Goal: Find specific page/section: Find specific page/section

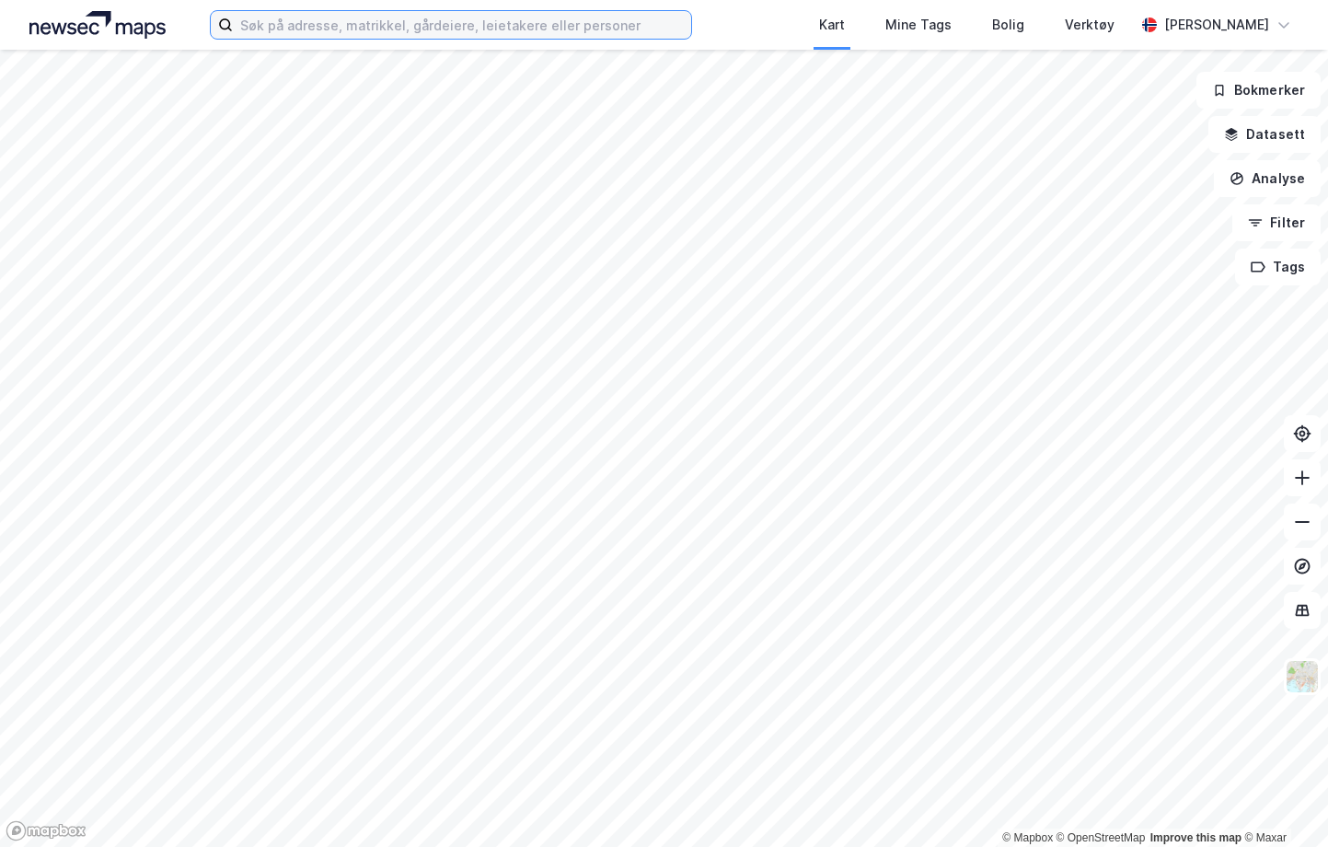
click at [528, 17] on input at bounding box center [462, 25] width 458 height 28
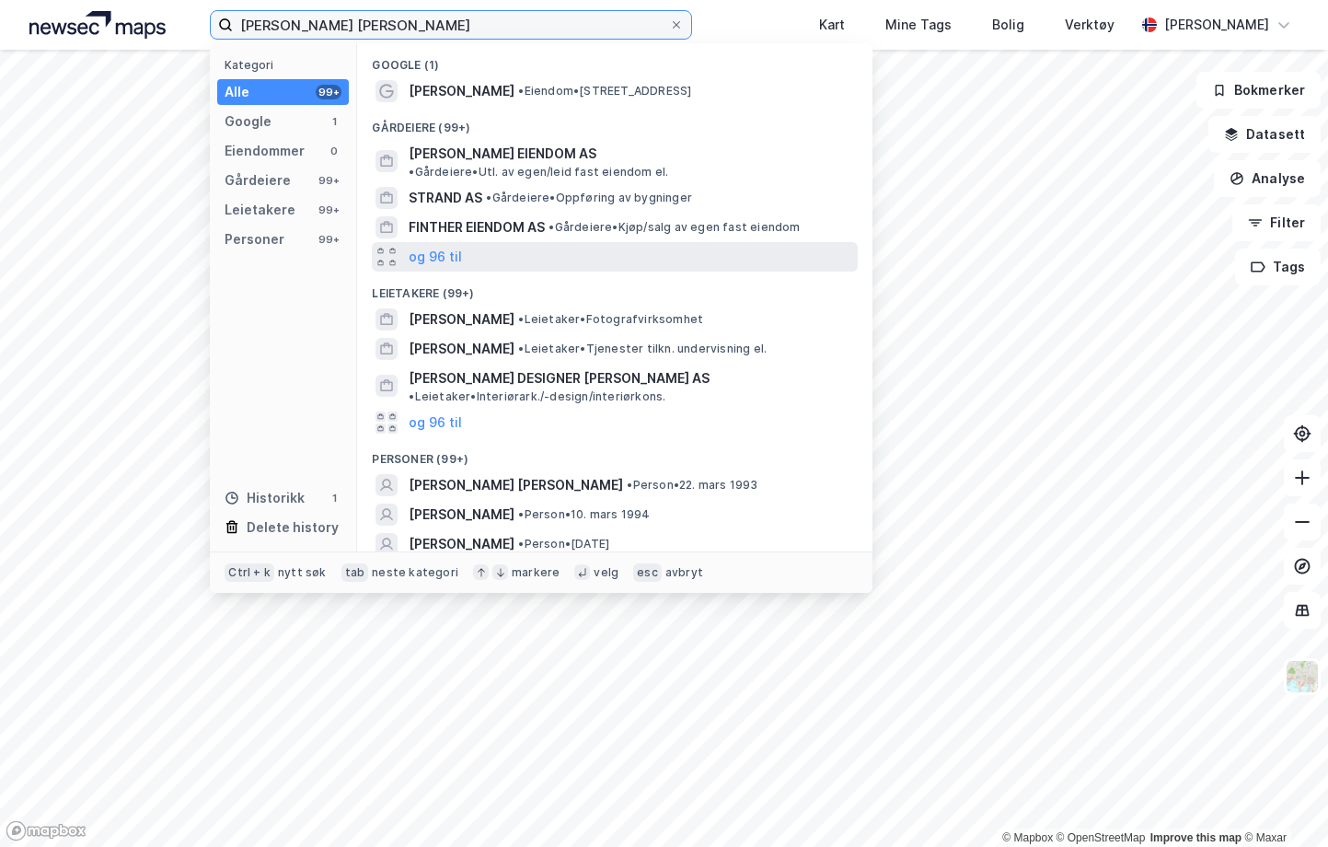
scroll to position [70, 0]
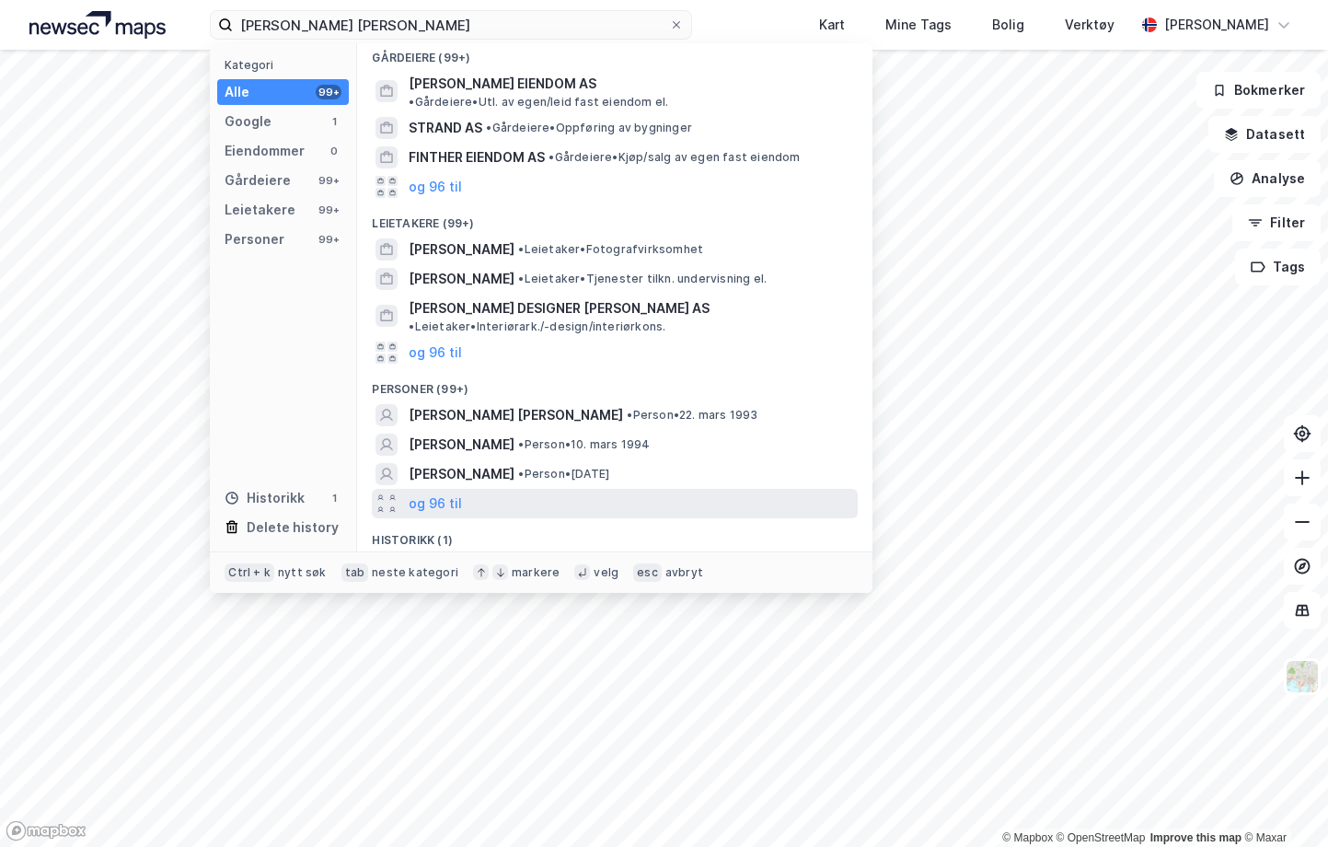
click at [481, 489] on div "og 96 til" at bounding box center [615, 503] width 486 height 29
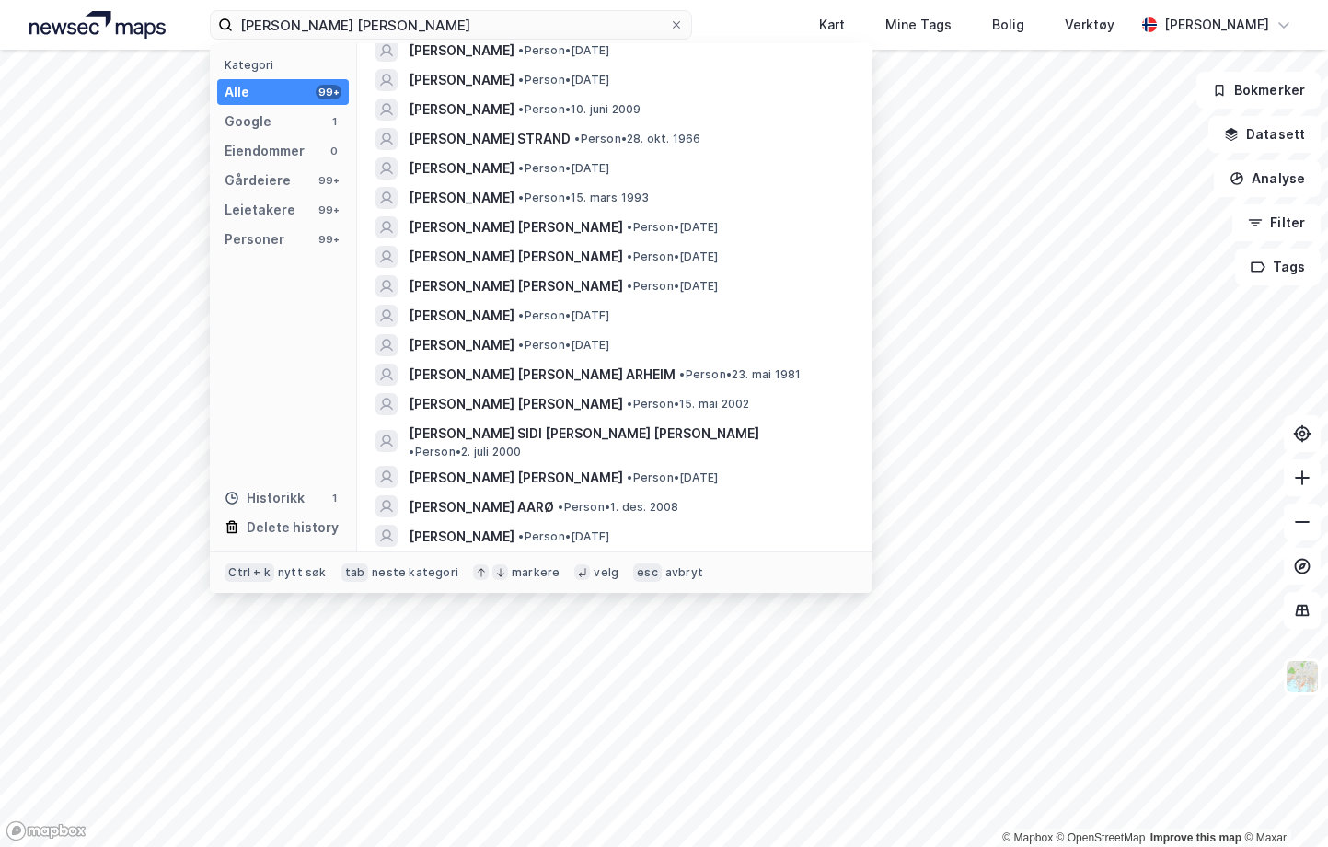
scroll to position [2869, 0]
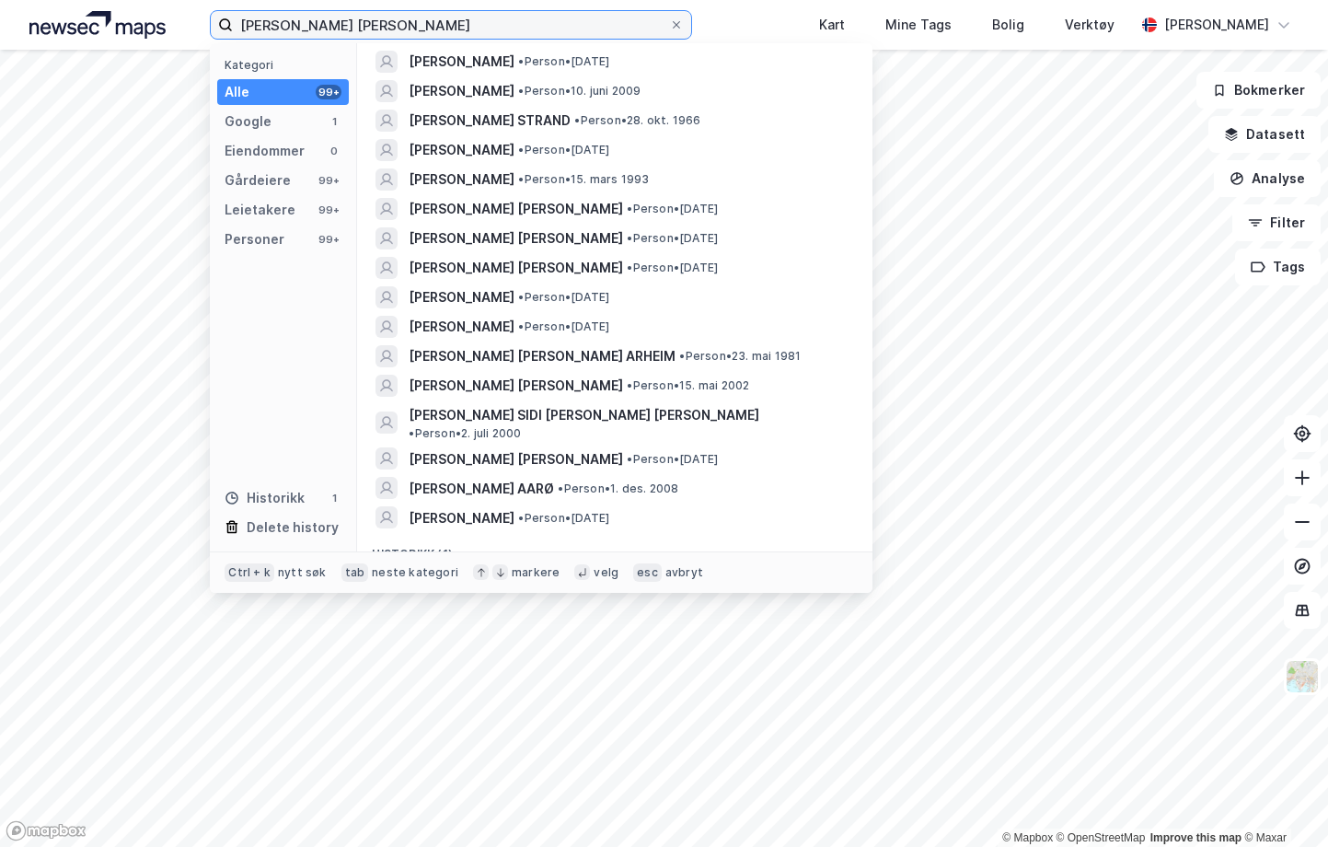
click at [272, 20] on input "[PERSON_NAME] [PERSON_NAME]" at bounding box center [451, 25] width 436 height 28
type input "[PERSON_NAME] strand [PERSON_NAME]"
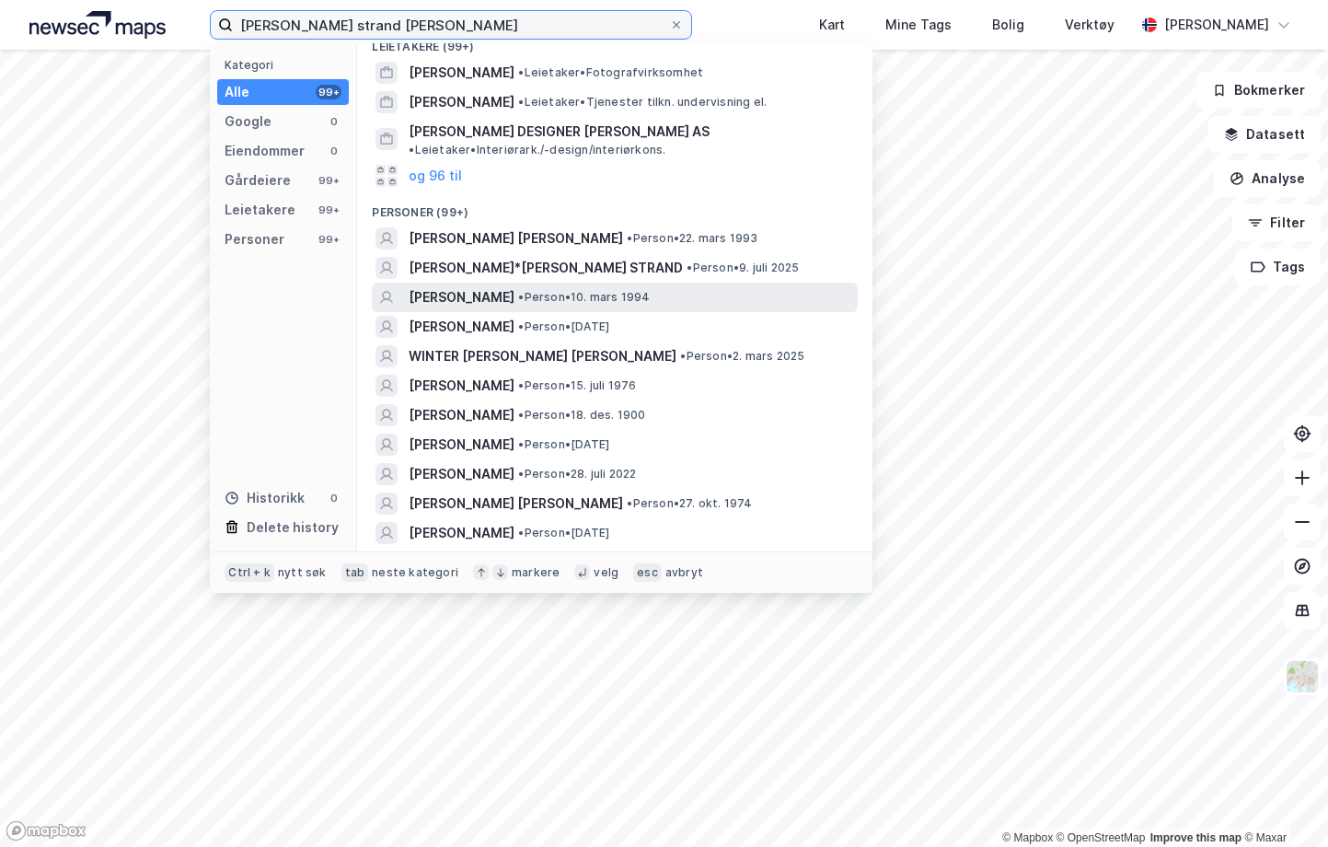
scroll to position [0, 0]
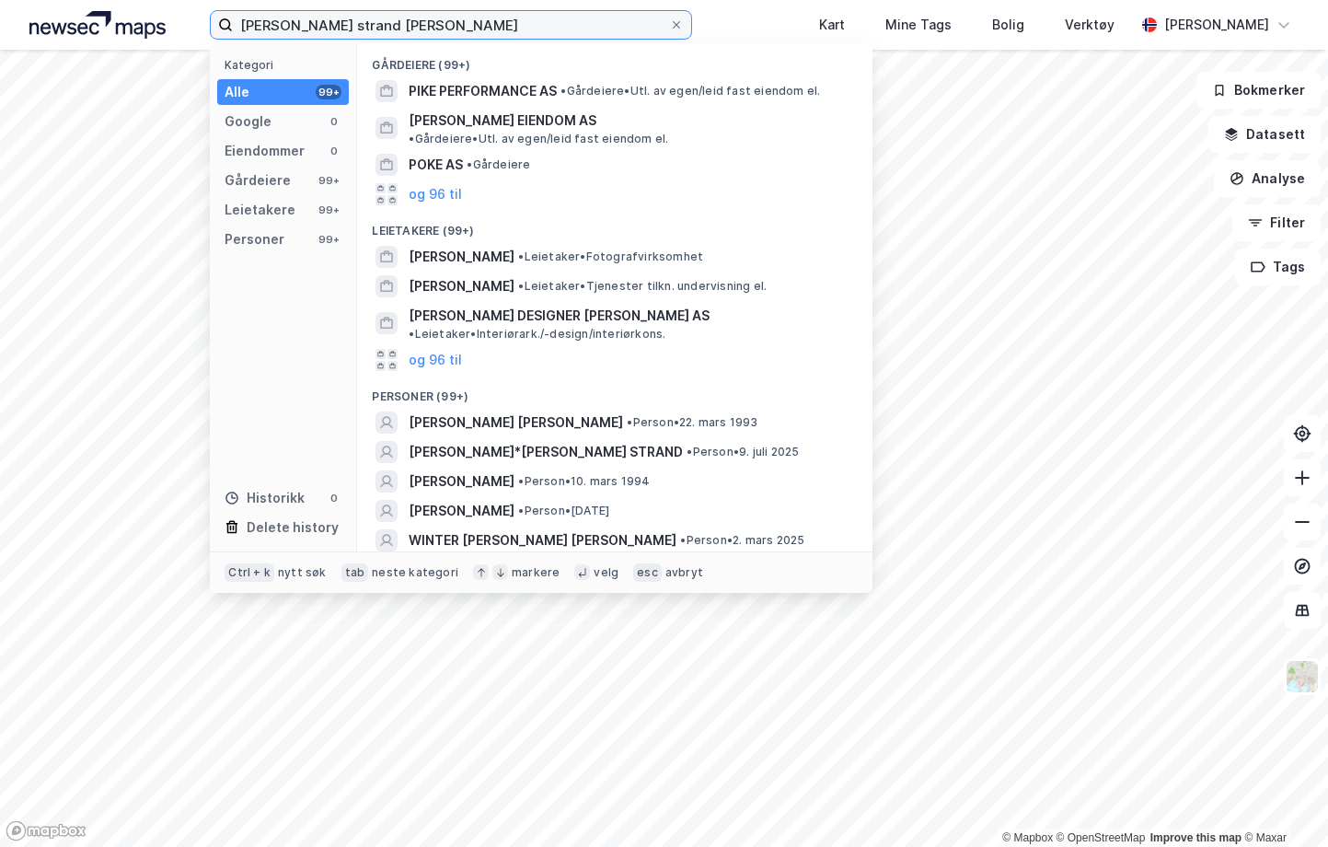
drag, startPoint x: 432, startPoint y: 30, endPoint x: 181, endPoint y: 24, distance: 250.5
click at [181, 24] on div "[PERSON_NAME] strand [PERSON_NAME] Kategori Alle 99+ Google 0 Eiendommer 0 Gård…" at bounding box center [664, 25] width 1328 height 50
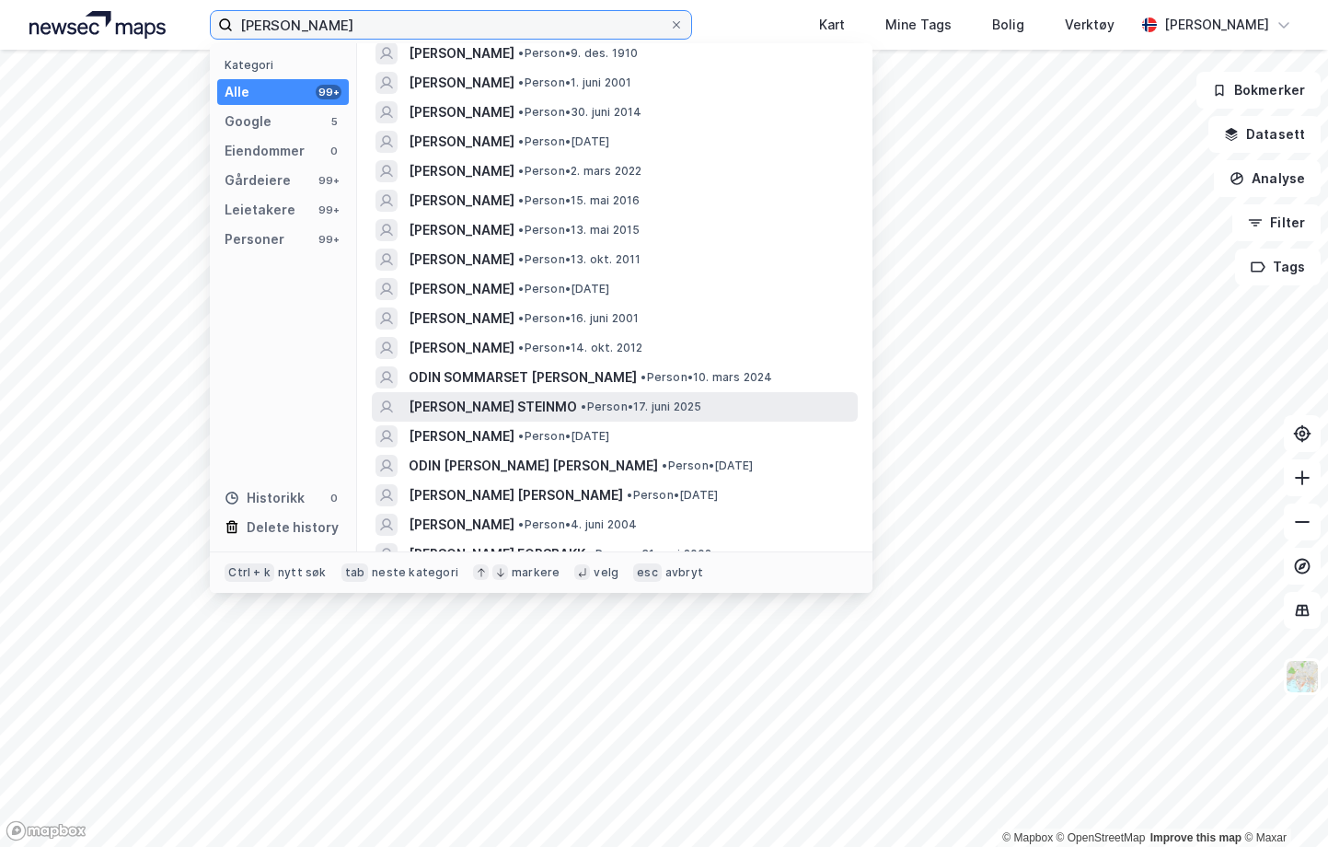
scroll to position [829, 0]
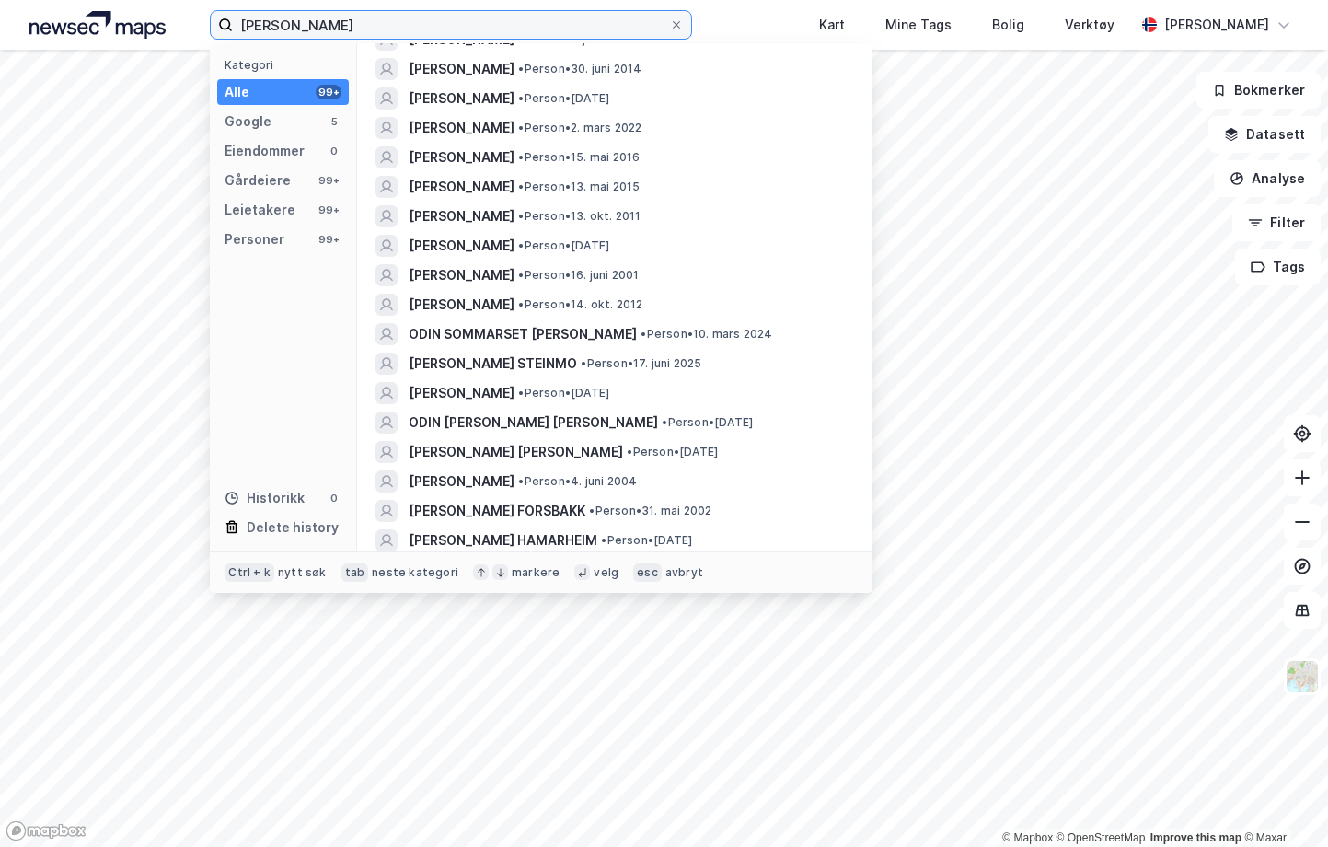
drag, startPoint x: 105, startPoint y: 12, endPoint x: -4, endPoint y: 12, distance: 108.6
click at [0, 12] on html "[PERSON_NAME] Kategori Alle 99+ Google 5 Eiendommer 0 Gårdeiere 99+ Leietakere …" at bounding box center [664, 423] width 1328 height 847
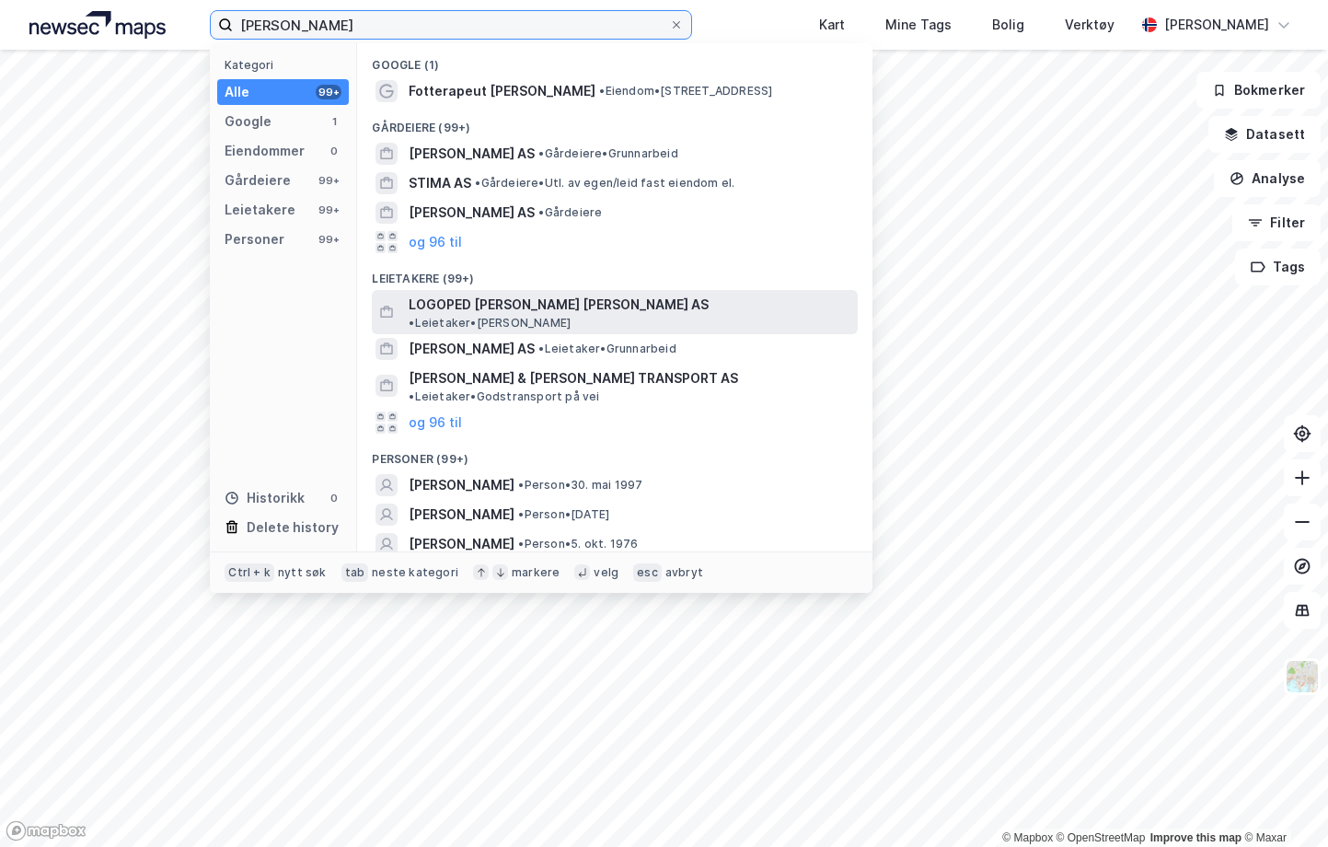
scroll to position [92, 0]
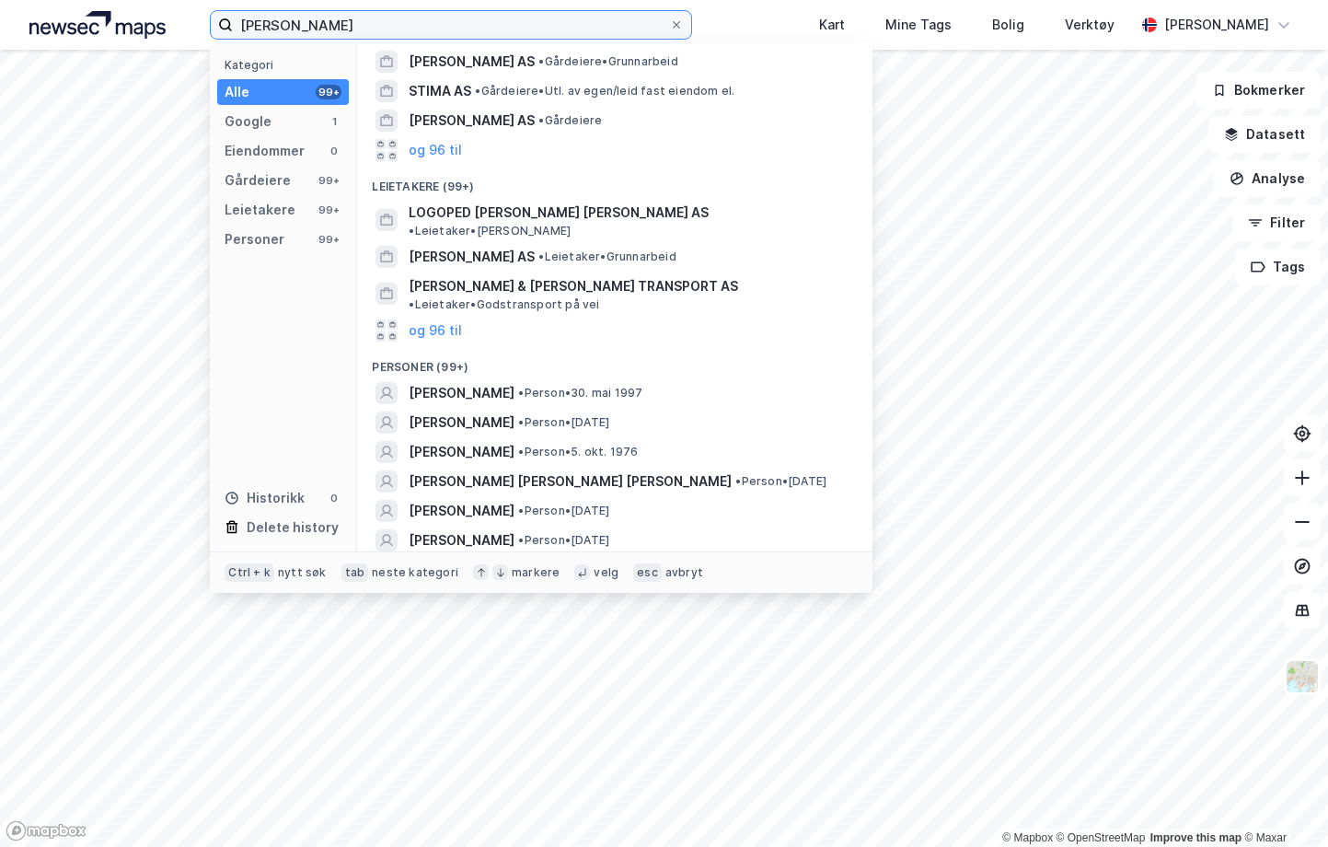
drag, startPoint x: 315, startPoint y: 14, endPoint x: 168, endPoint y: 28, distance: 147.0
click at [191, 17] on div "[PERSON_NAME] Steinmo Kategori Alle 99+ Google 1 Eiendommer 0 Gårdeiere 99+ Lei…" at bounding box center [664, 25] width 1328 height 50
type input "[PERSON_NAME]"
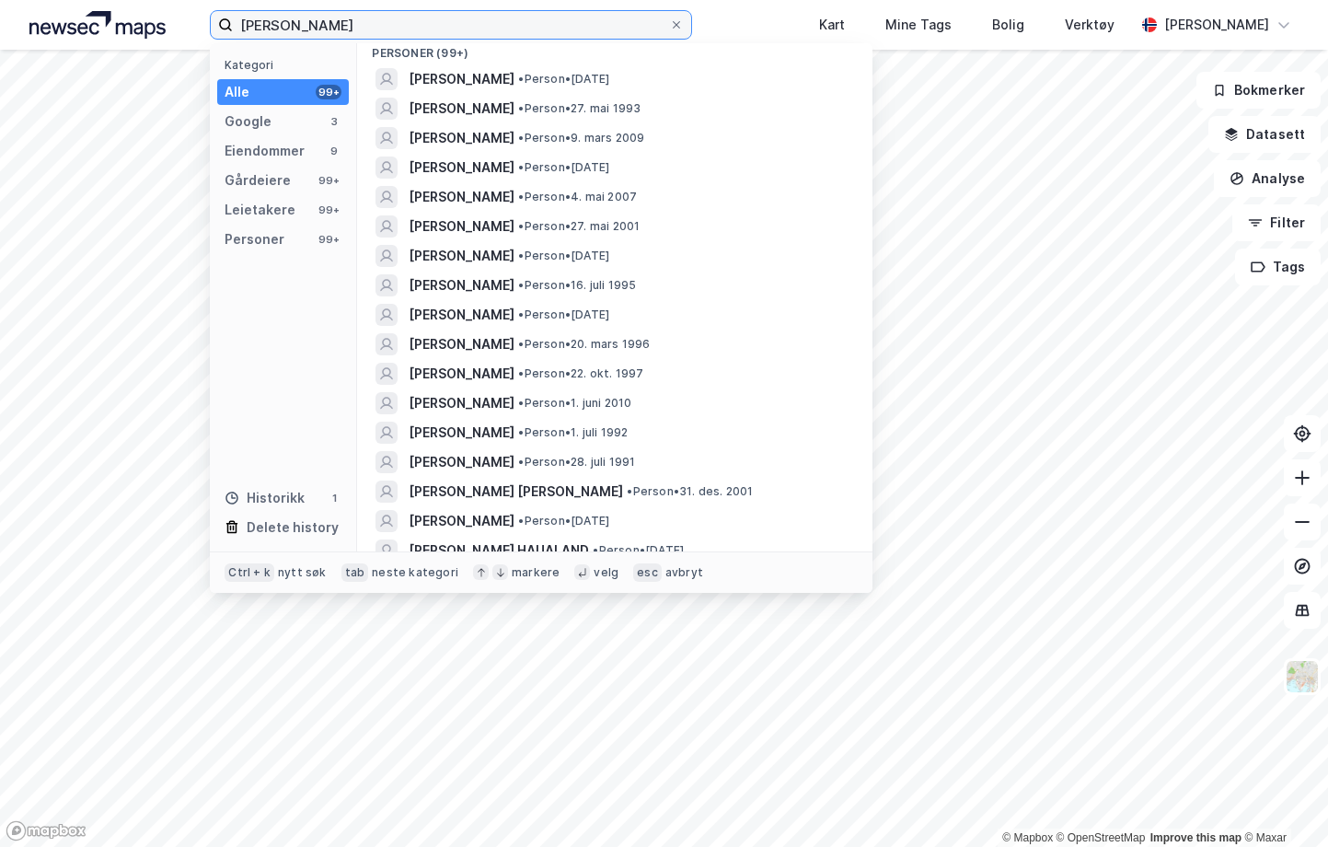
scroll to position [644, 0]
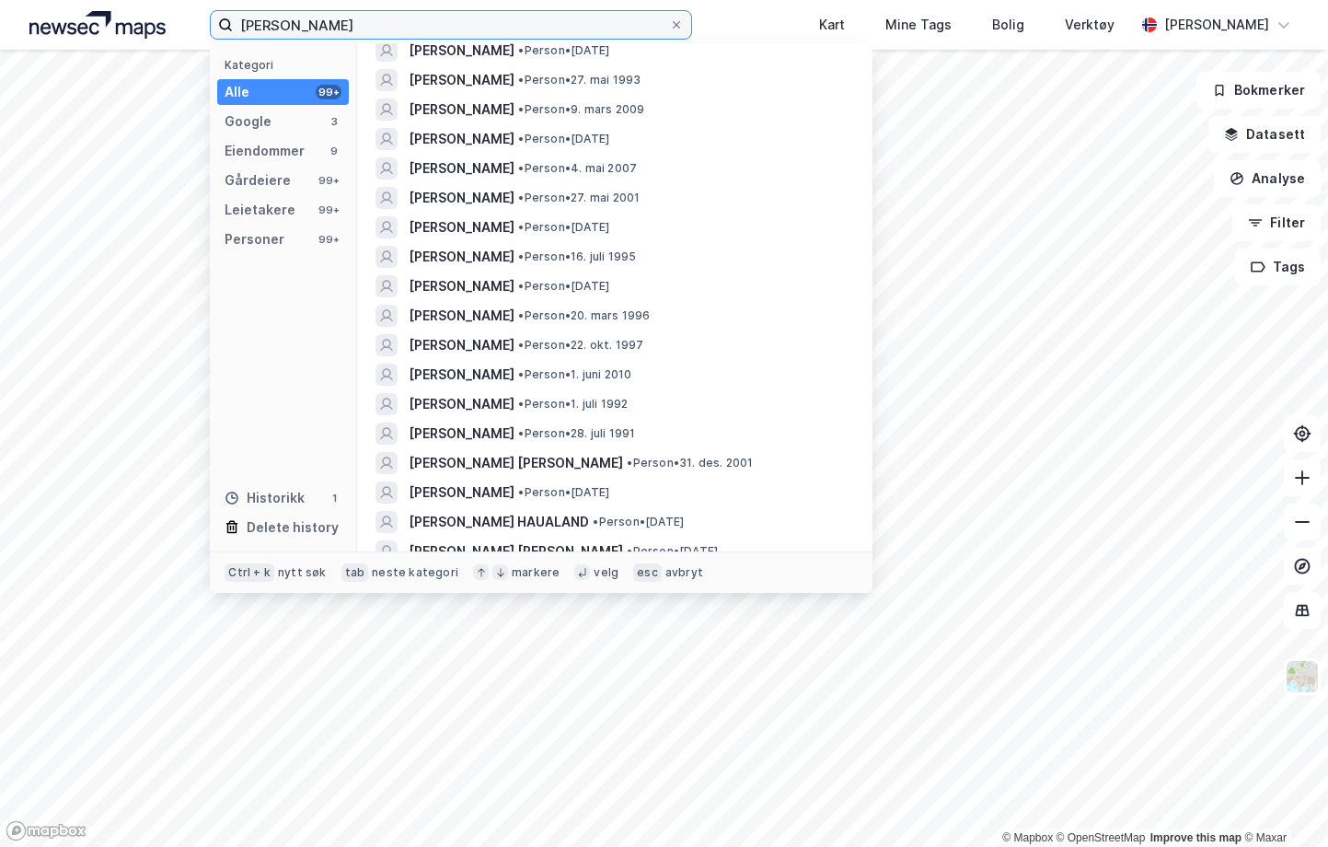
drag, startPoint x: 335, startPoint y: 21, endPoint x: 130, endPoint y: 22, distance: 205.3
click at [130, 22] on div "[PERSON_NAME] Kategori Alle 99+ Google 3 Eiendommer 9 Gårdeiere 99+ Leietakere …" at bounding box center [664, 25] width 1328 height 50
